Goal: Transaction & Acquisition: Book appointment/travel/reservation

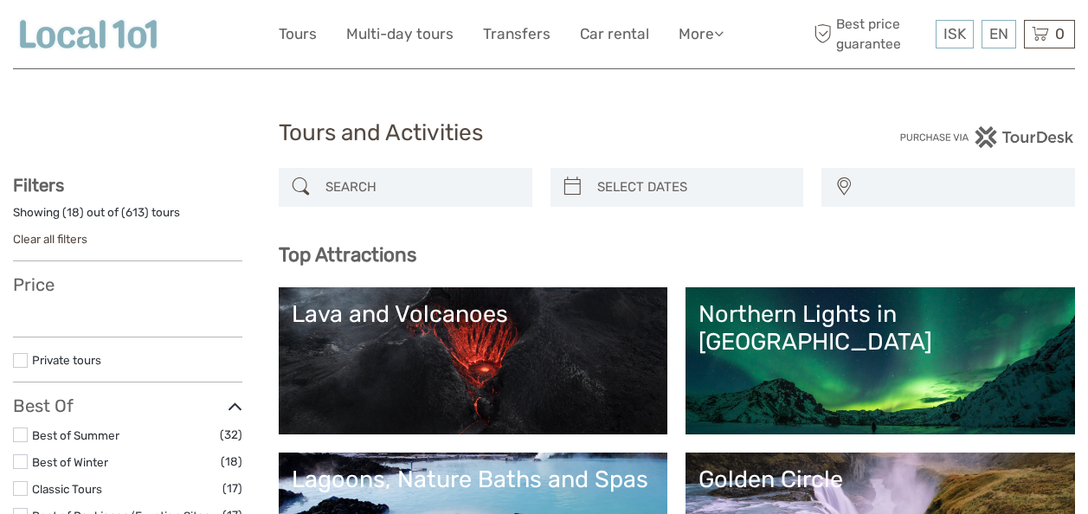
select select
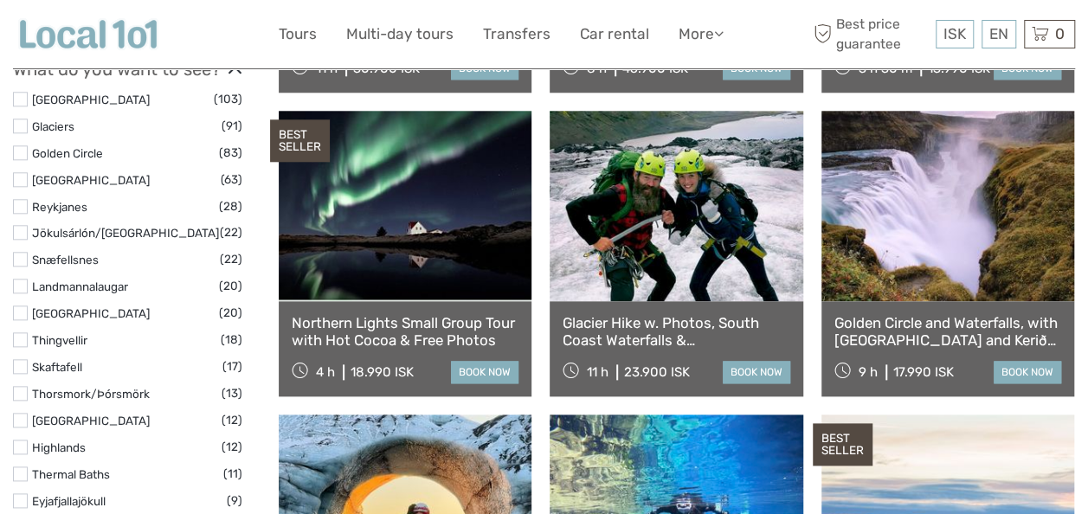
scroll to position [857, 0]
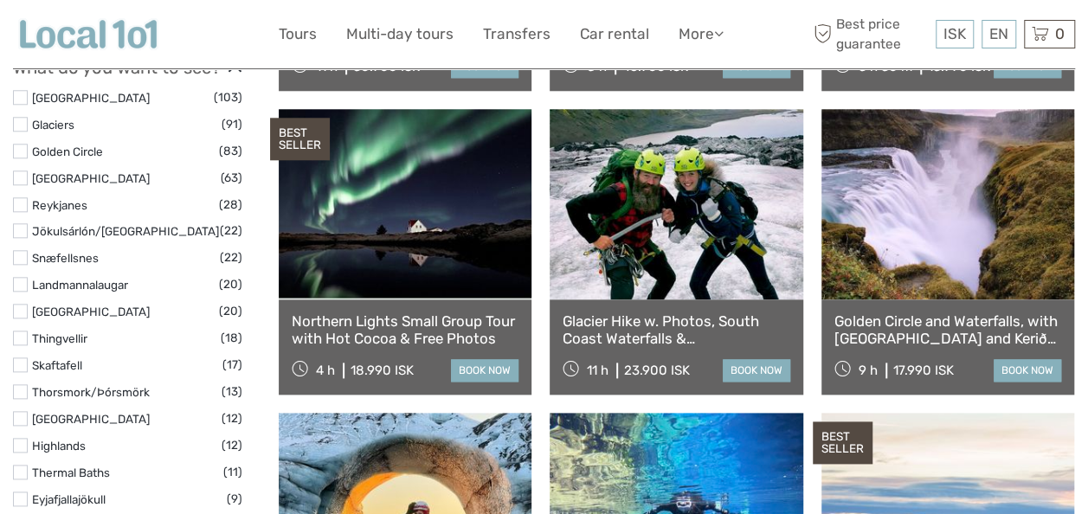
click at [466, 363] on link "book now" at bounding box center [484, 370] width 67 height 22
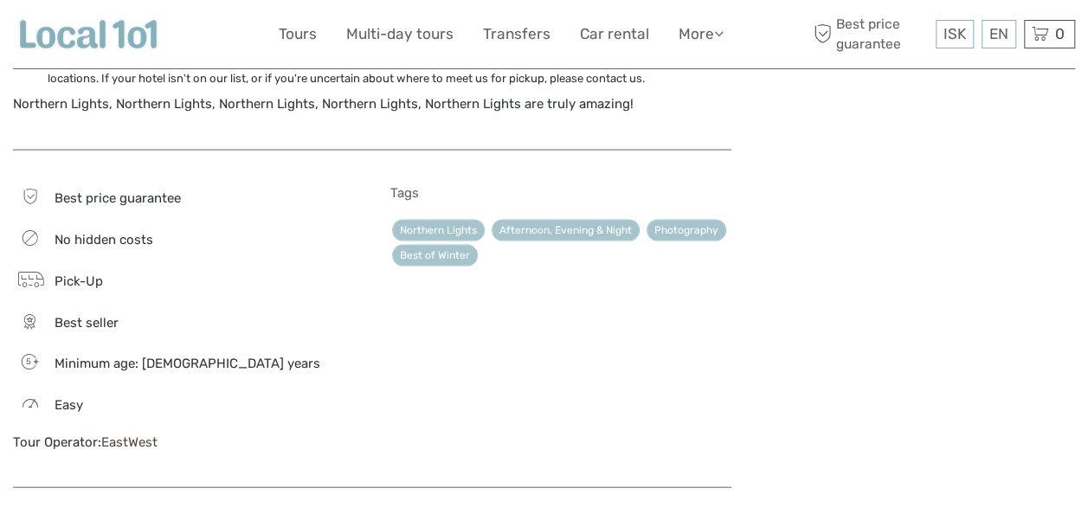
scroll to position [1712, 0]
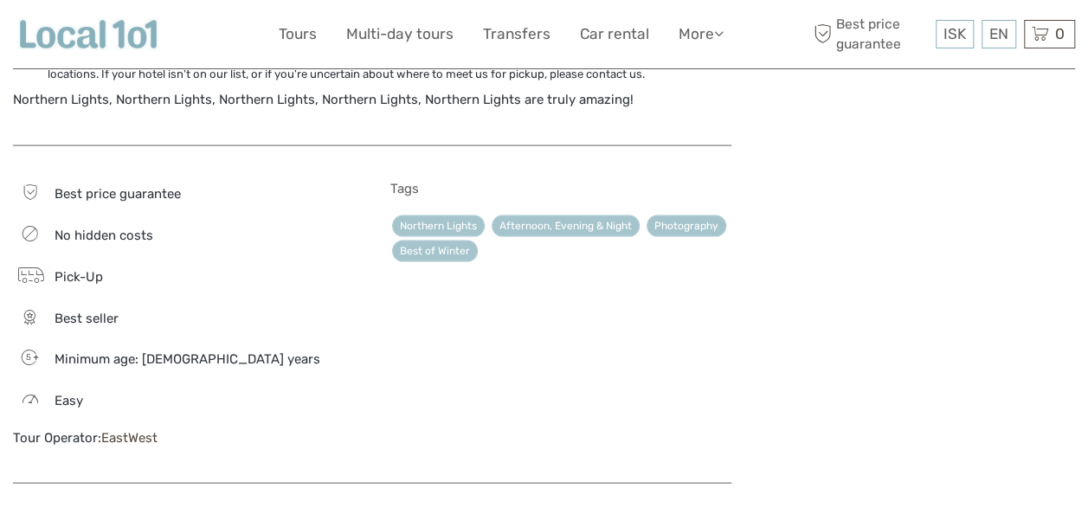
click at [75, 286] on div "Pick-Up" at bounding box center [183, 276] width 341 height 24
click at [81, 284] on div "Pick-Up" at bounding box center [183, 276] width 341 height 24
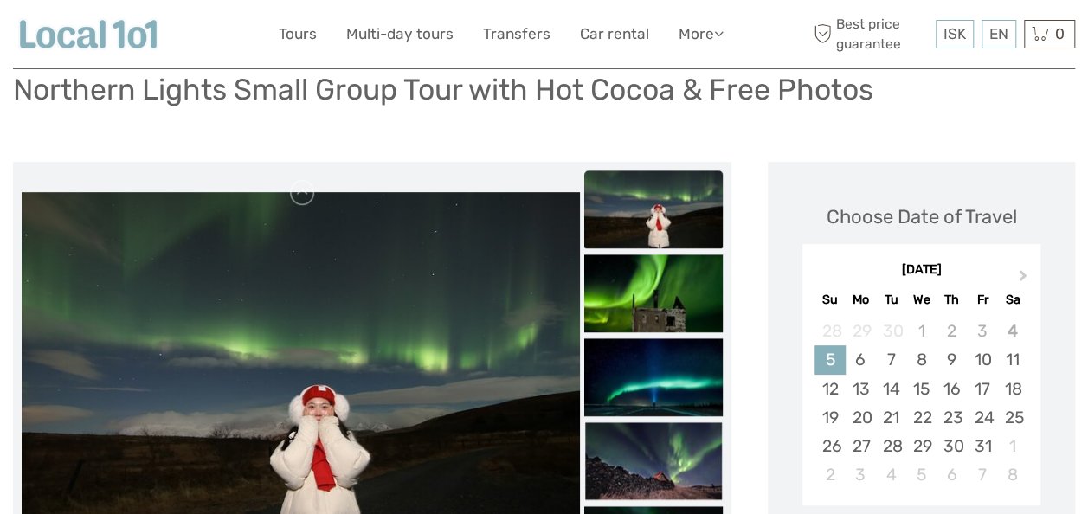
scroll to position [147, 0]
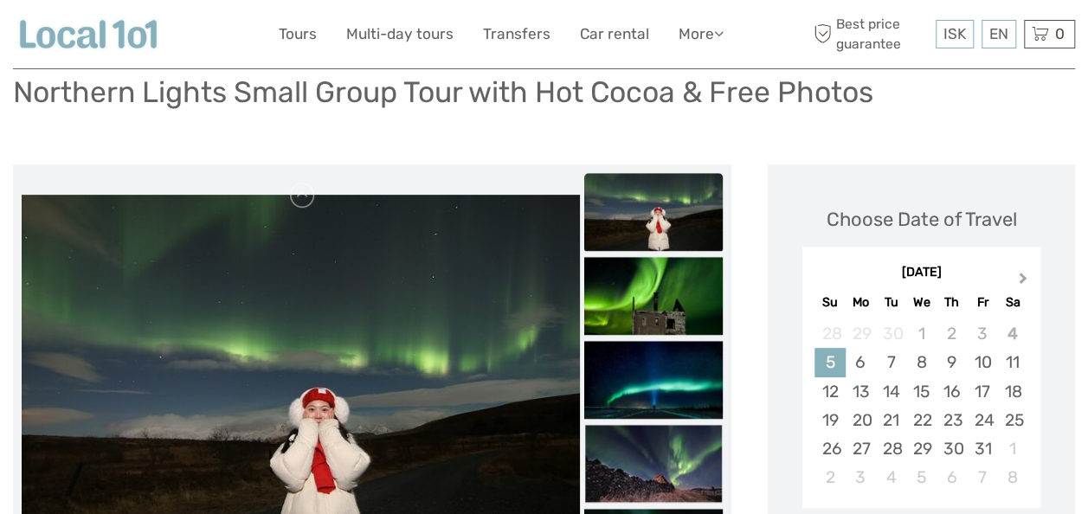
click at [1031, 282] on button "Next Month" at bounding box center [1025, 282] width 28 height 28
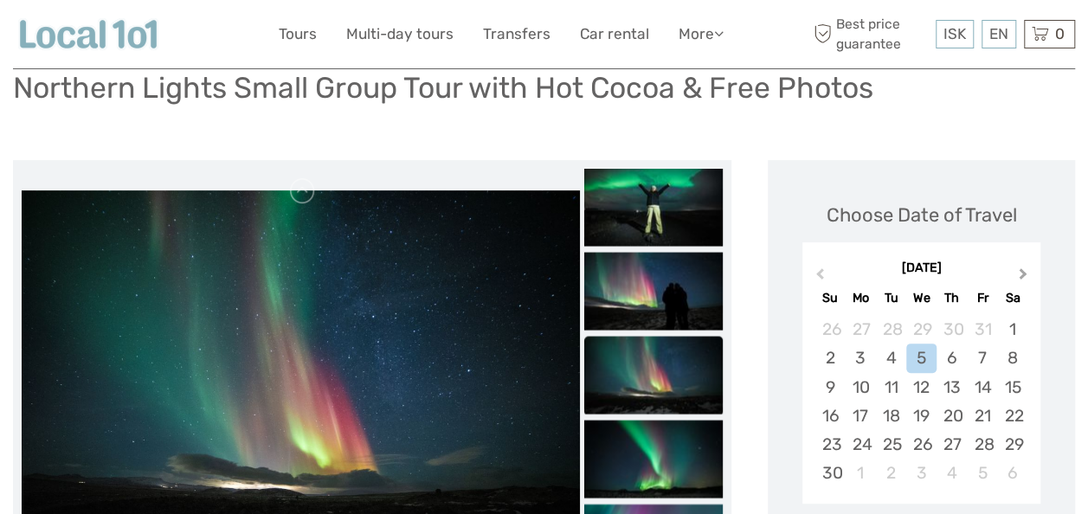
scroll to position [149, 0]
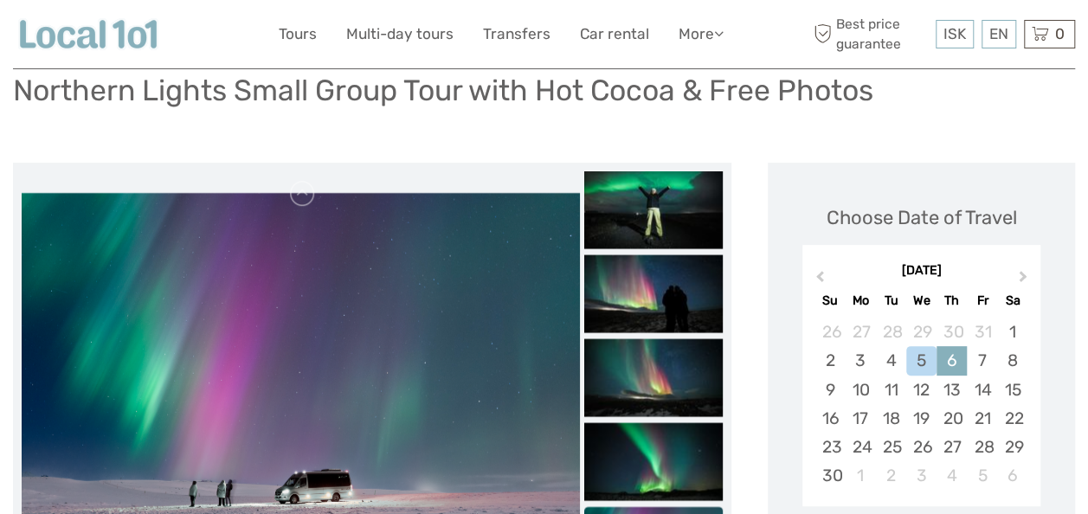
click at [952, 366] on div "6" at bounding box center [951, 360] width 30 height 29
click at [922, 367] on div "5" at bounding box center [921, 360] width 30 height 29
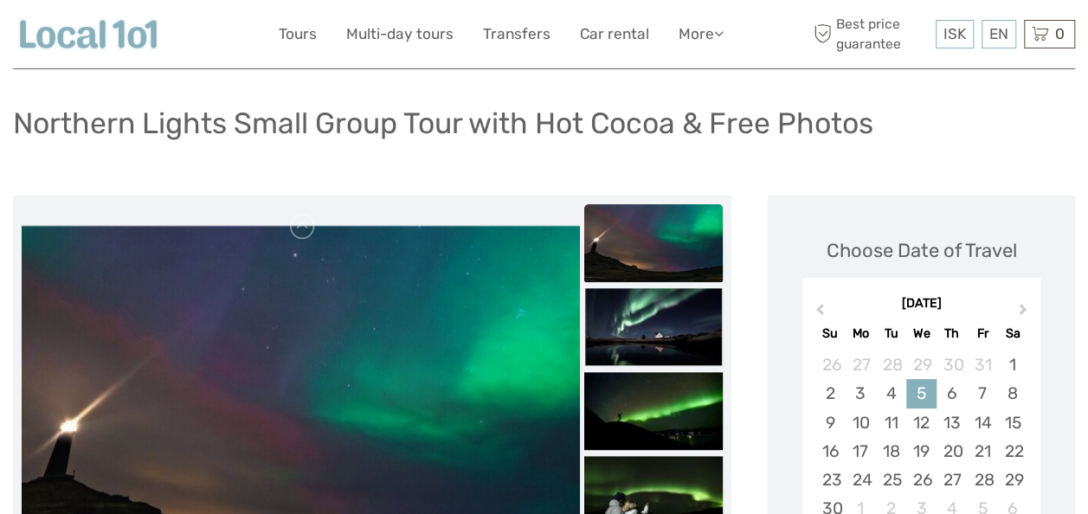
scroll to position [111, 0]
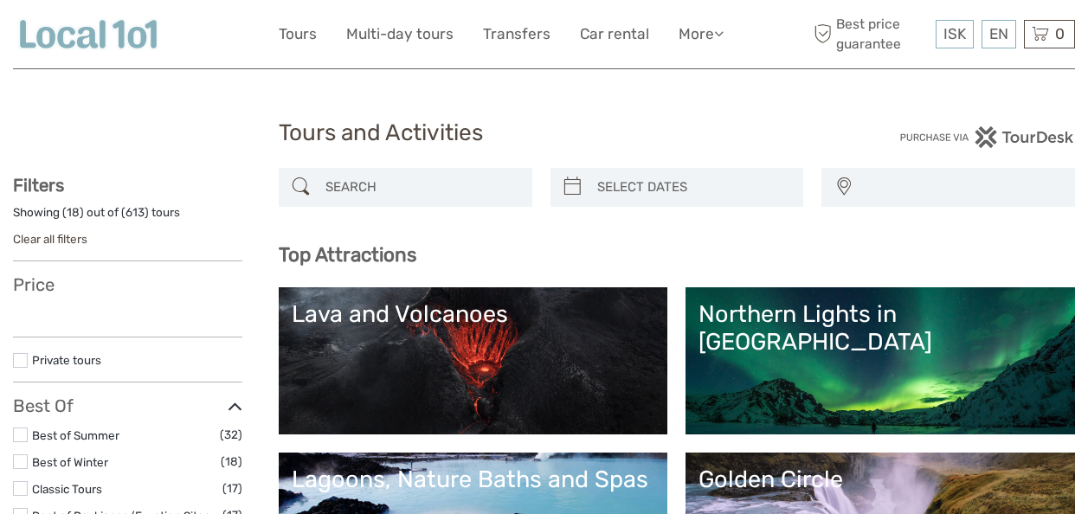
select select
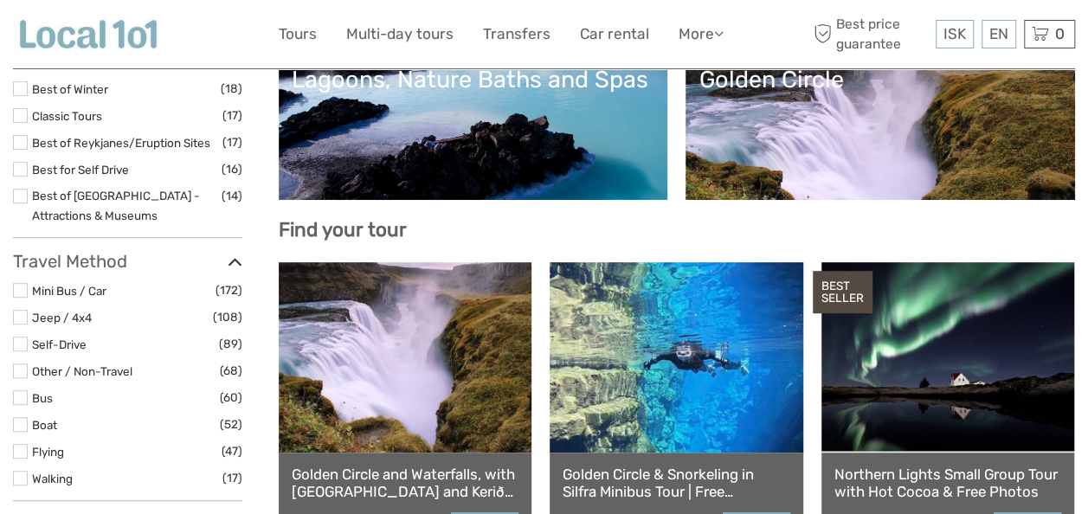
scroll to position [396, 0]
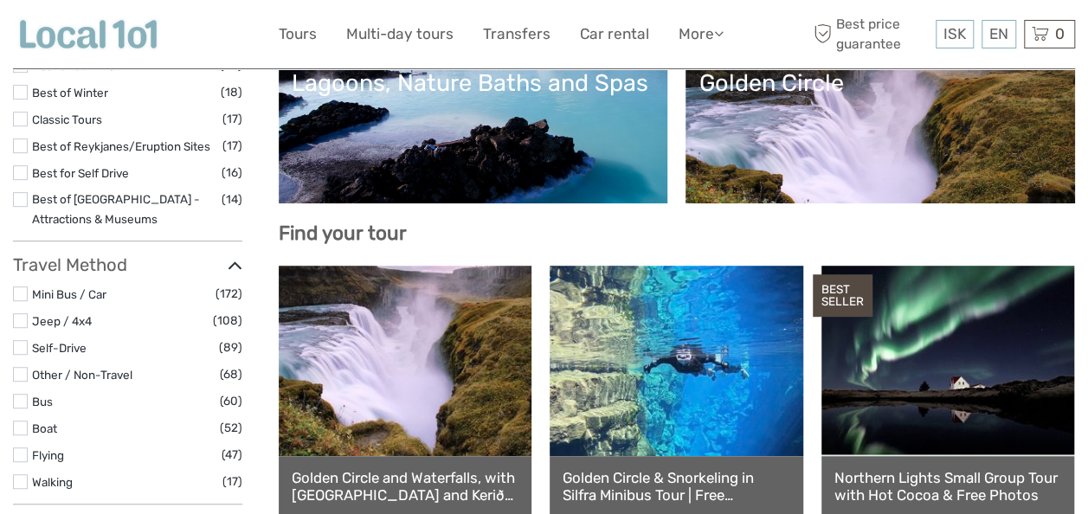
click at [967, 150] on link "Golden Circle" at bounding box center [879, 129] width 363 height 121
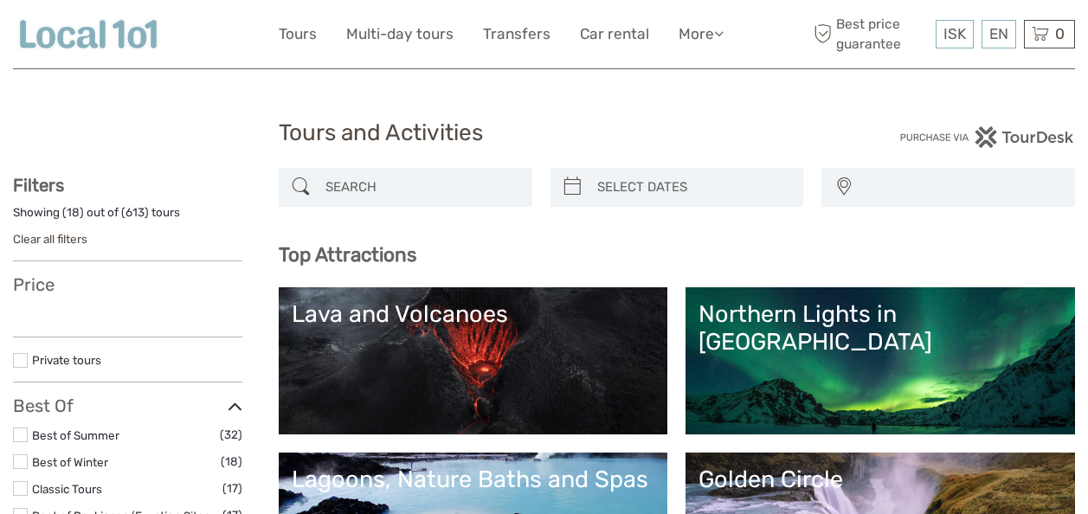
select select
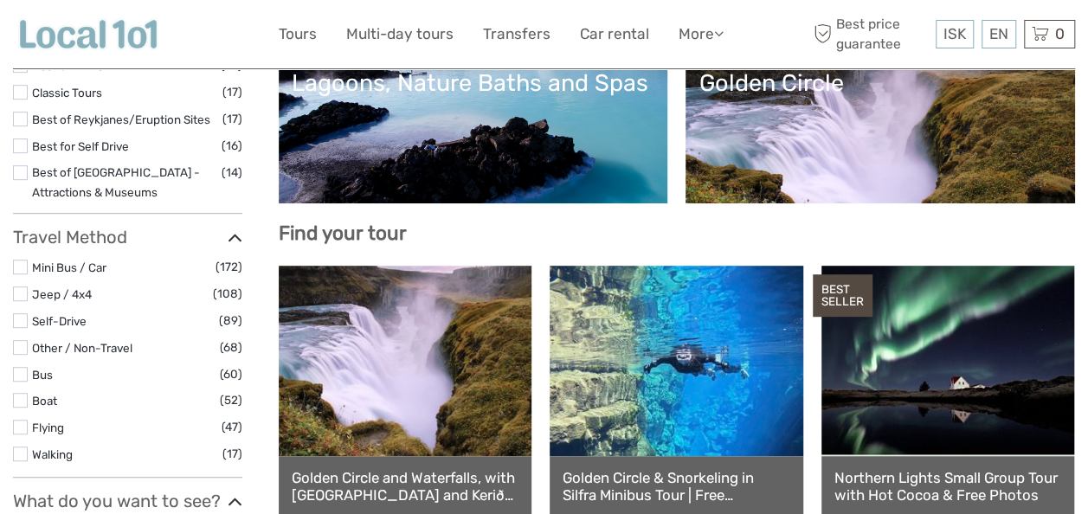
select select
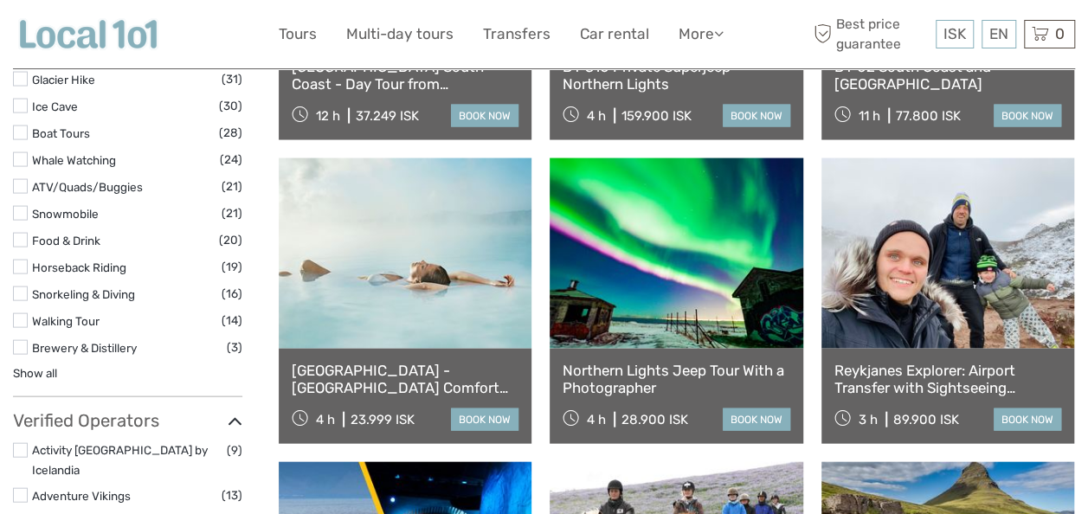
scroll to position [1718, 0]
click at [361, 287] on link at bounding box center [405, 253] width 253 height 190
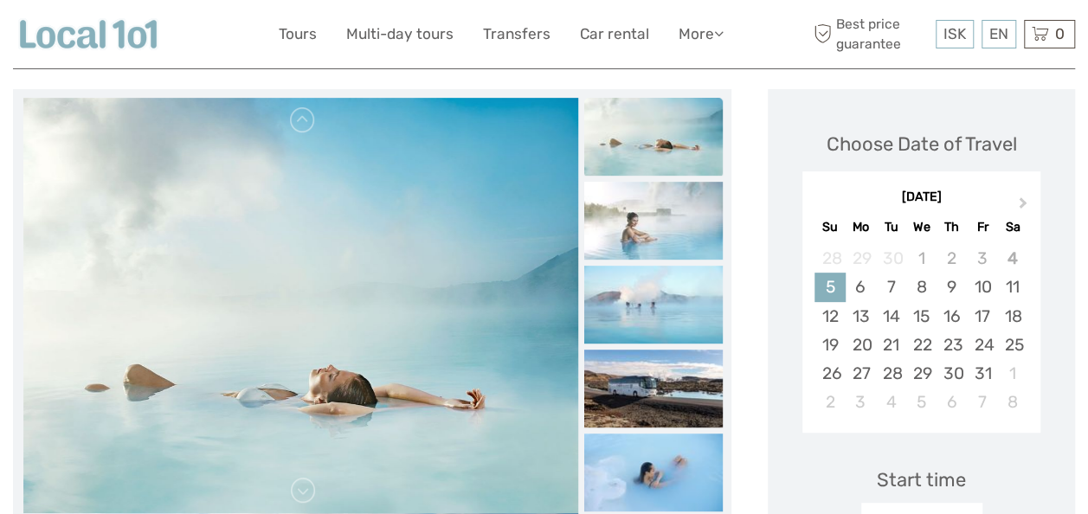
scroll to position [223, 0]
click at [1024, 202] on button "Next Month" at bounding box center [1025, 206] width 28 height 28
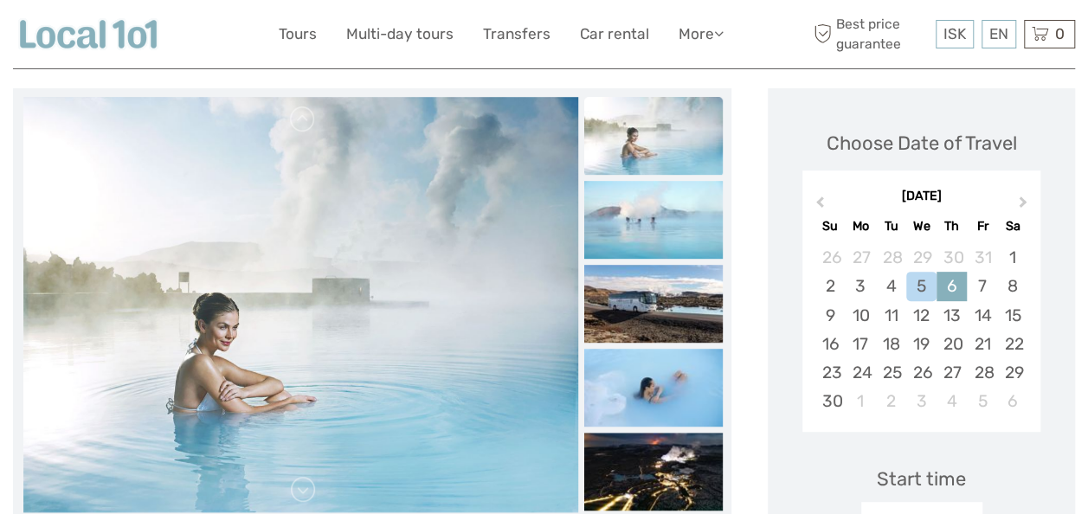
click at [957, 294] on div "6" at bounding box center [951, 286] width 30 height 29
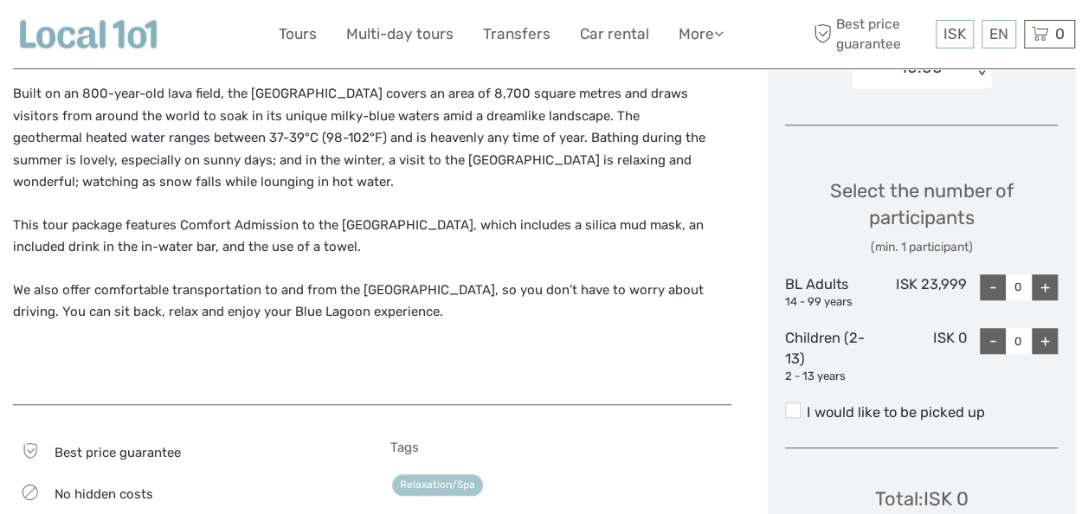
scroll to position [0, 0]
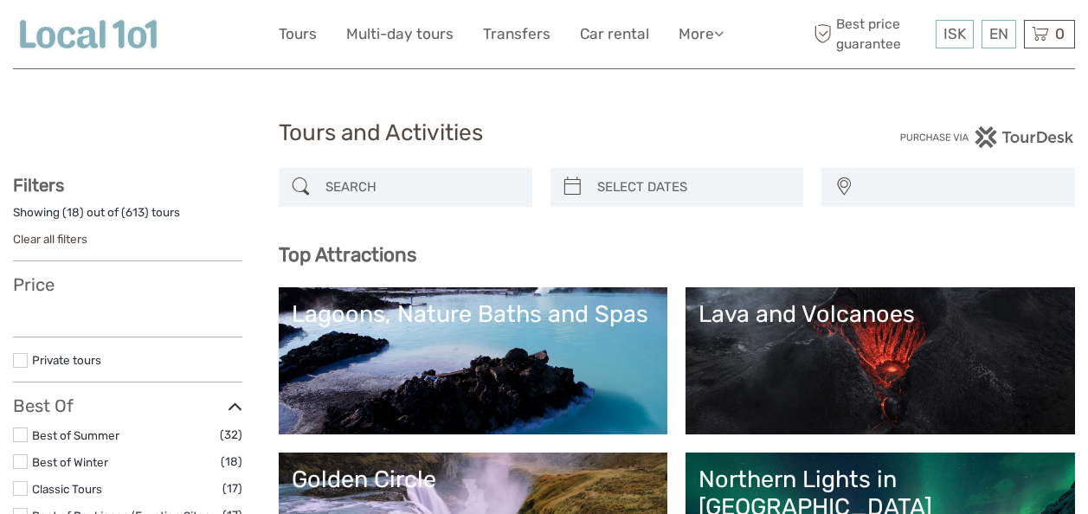
select select
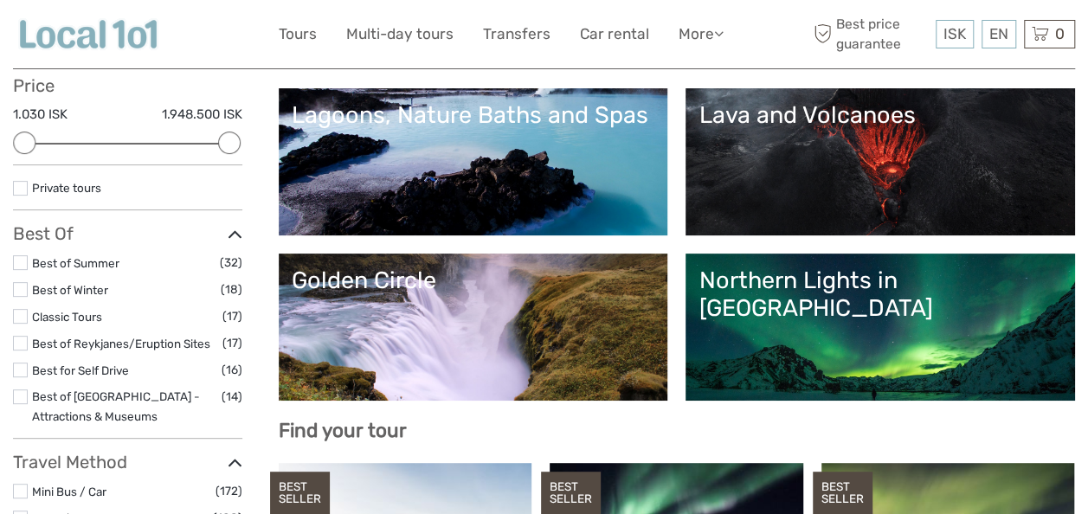
scroll to position [186, 0]
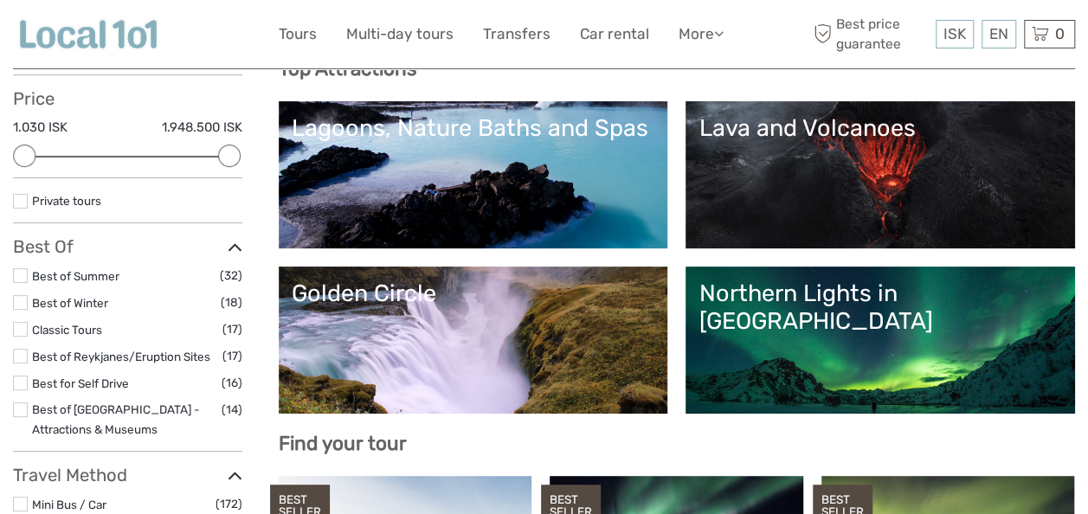
click at [649, 329] on link "Golden Circle" at bounding box center [473, 339] width 363 height 121
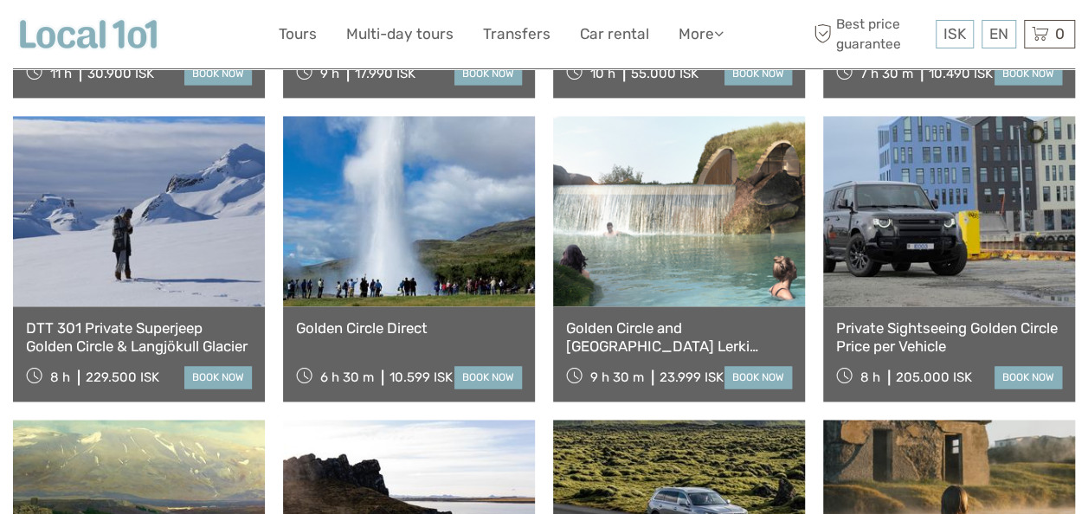
scroll to position [1178, 0]
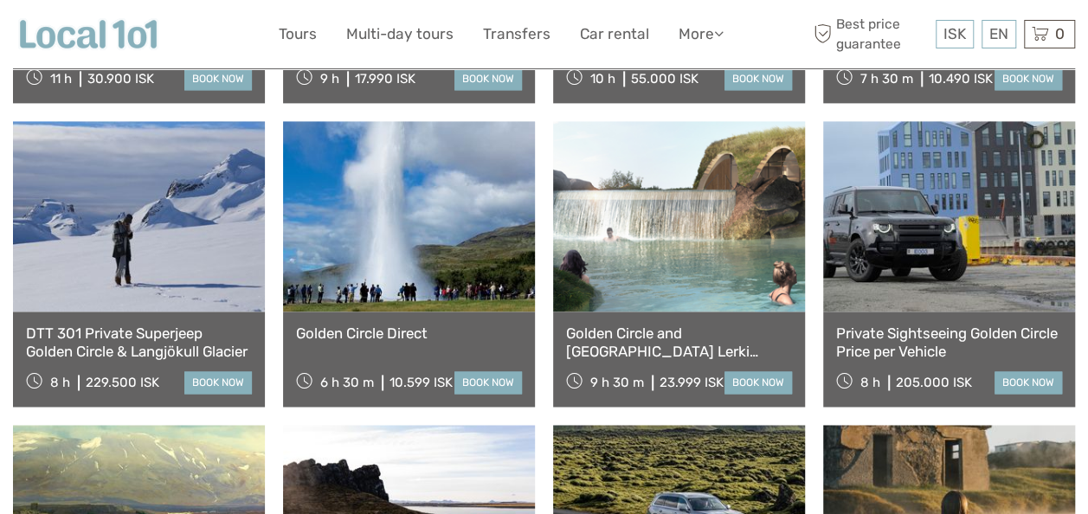
click at [488, 371] on link "book now" at bounding box center [487, 382] width 67 height 22
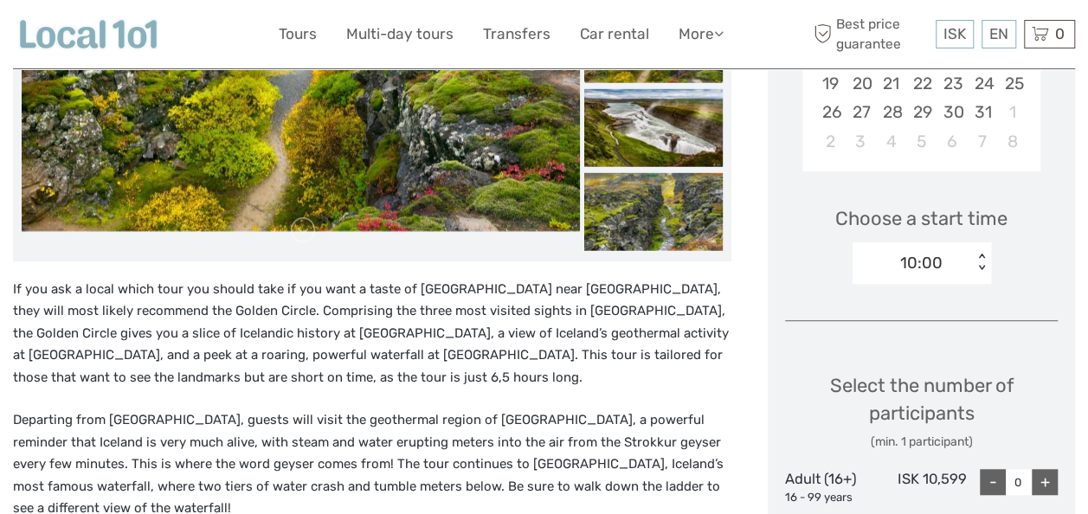
scroll to position [450, 0]
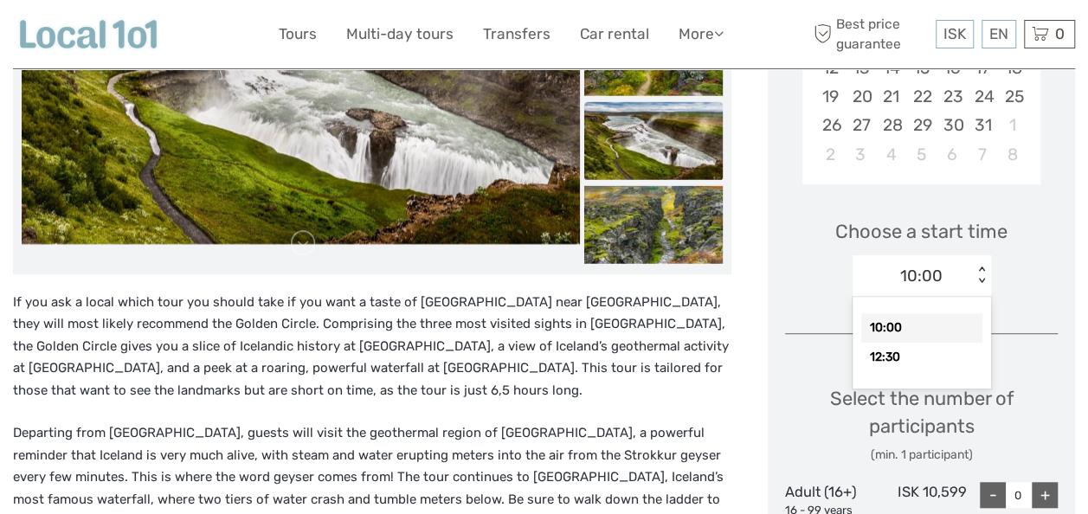
click at [957, 320] on div "10:00" at bounding box center [921, 327] width 121 height 29
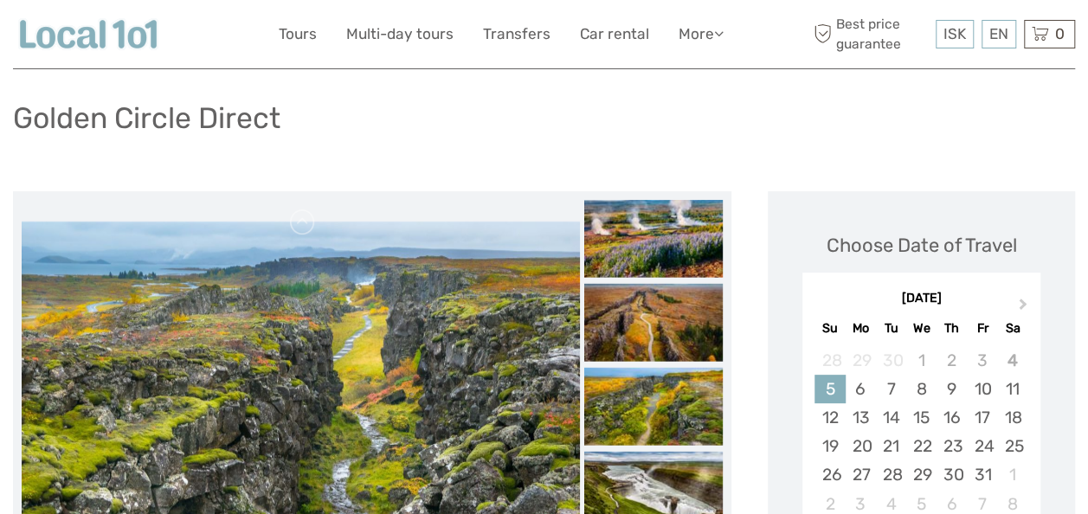
scroll to position [154, 0]
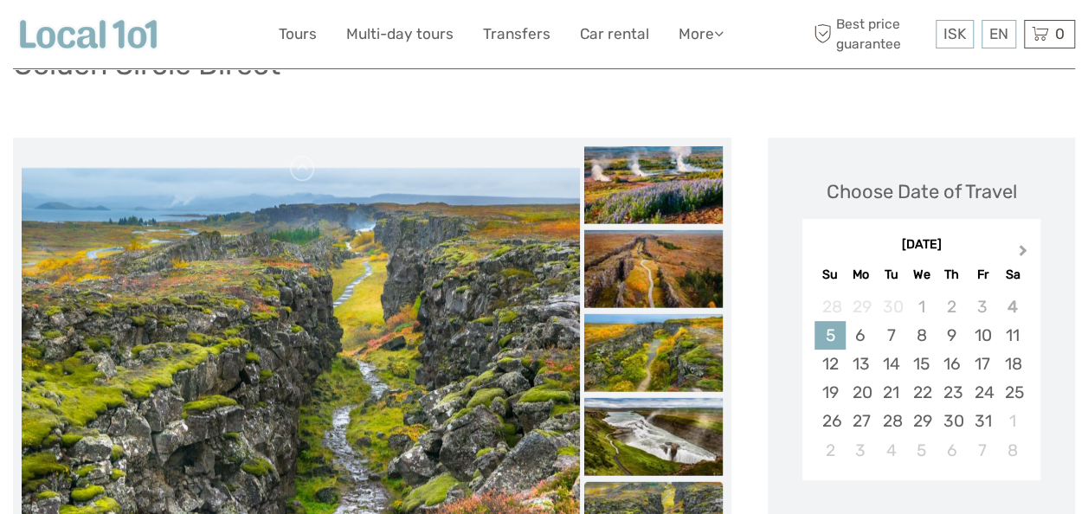
click at [1023, 250] on span "Next Month" at bounding box center [1023, 253] width 0 height 25
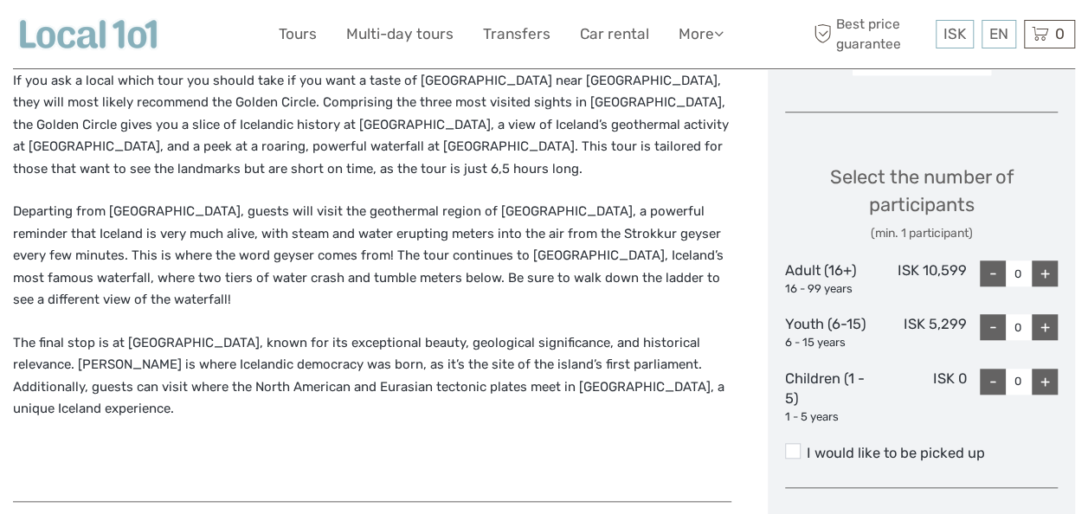
scroll to position [673, 0]
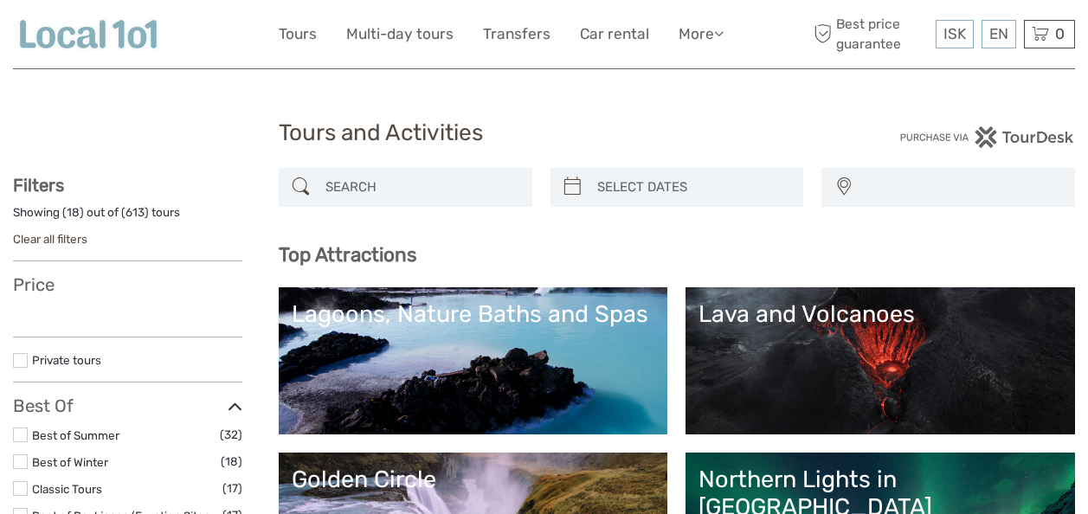
select select
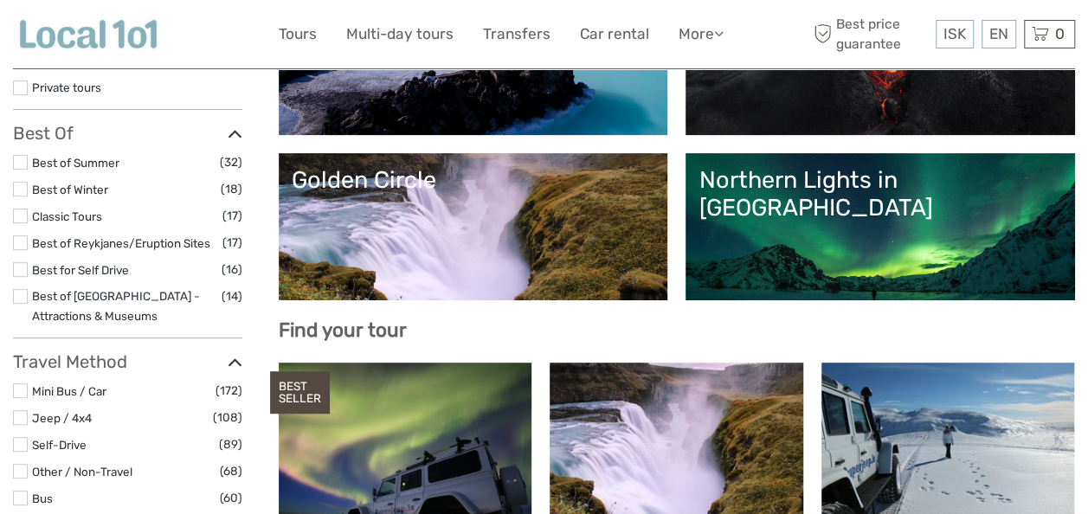
scroll to position [301, 0]
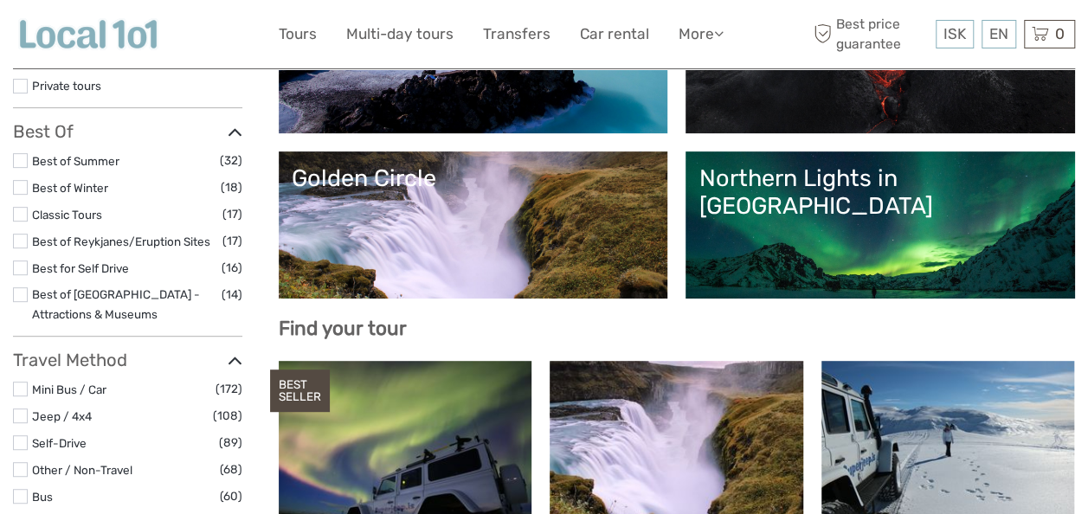
click at [655, 227] on link "Golden Circle" at bounding box center [473, 224] width 363 height 121
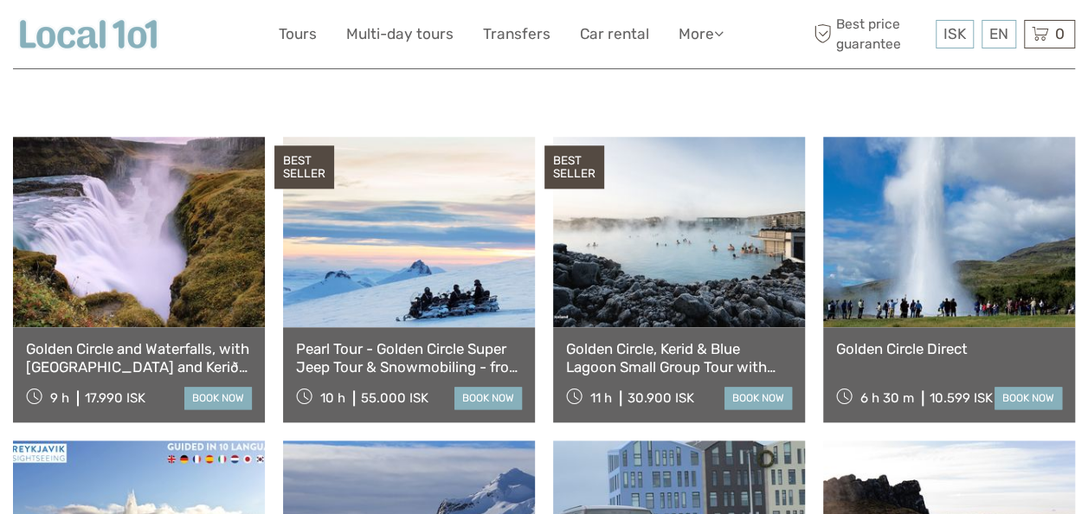
scroll to position [845, 0]
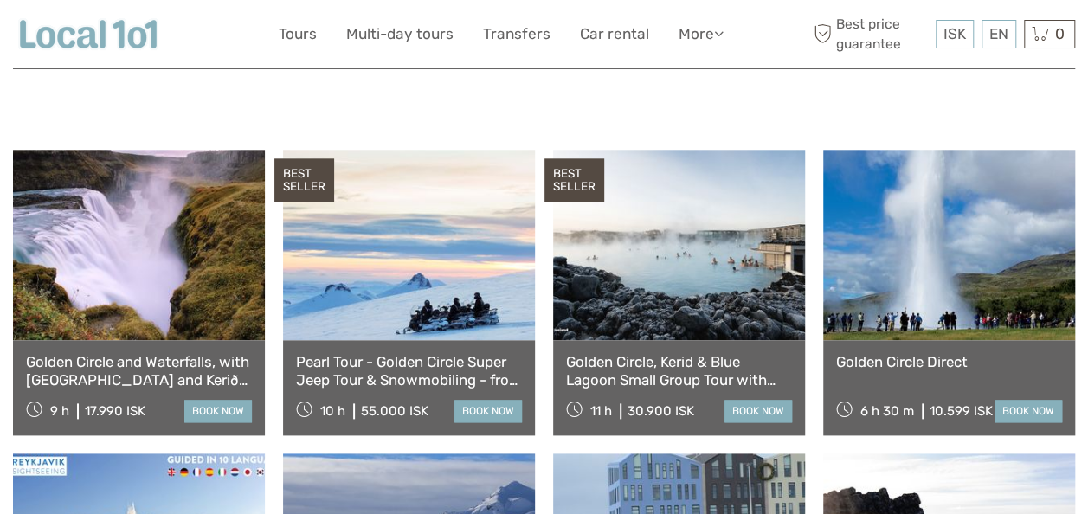
click at [1033, 400] on link "book now" at bounding box center [1027, 411] width 67 height 22
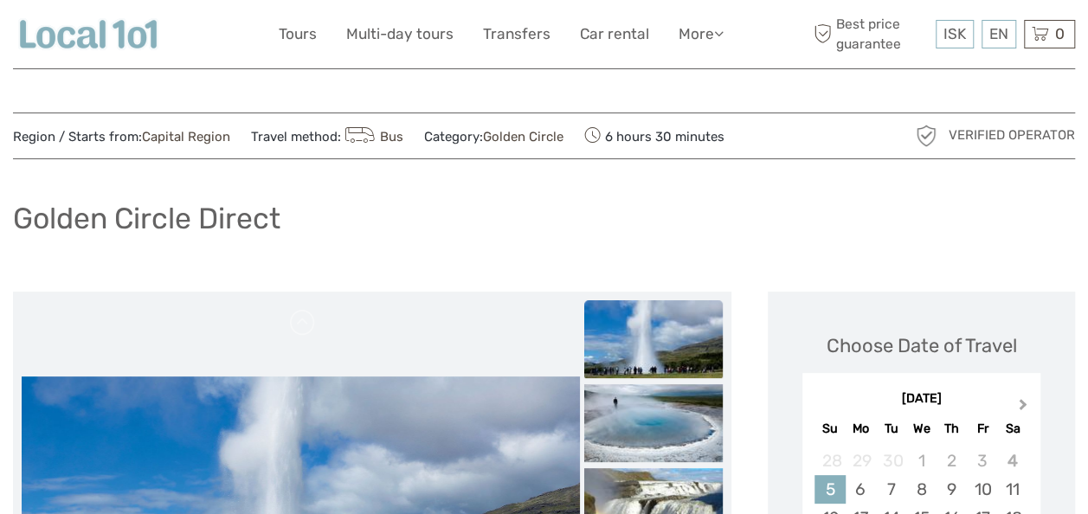
click at [1023, 405] on span "Next Month" at bounding box center [1023, 407] width 0 height 25
click at [890, 481] on div "4" at bounding box center [891, 489] width 30 height 29
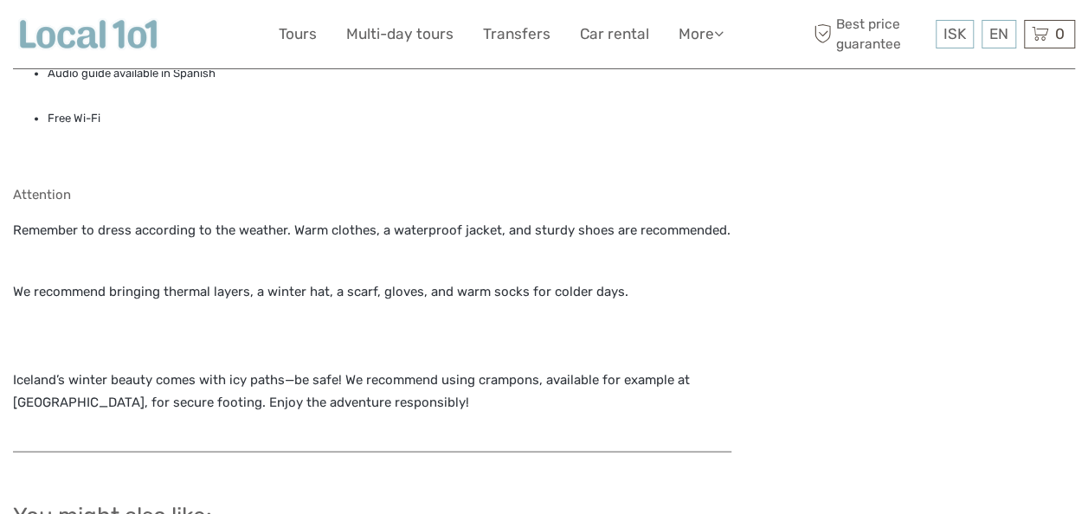
scroll to position [1501, 0]
